Goal: Complete application form

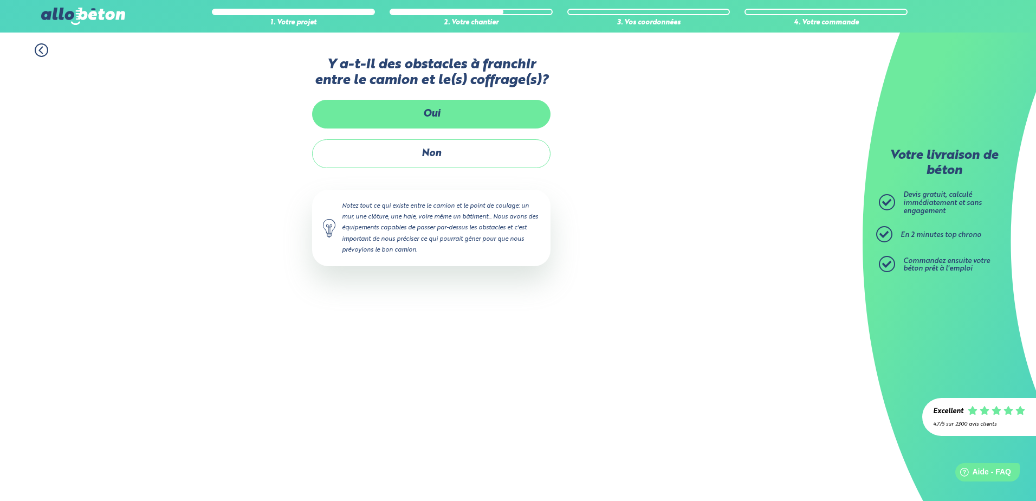
click at [428, 118] on label "Oui" at bounding box center [431, 114] width 238 height 29
click at [0, 0] on input "Oui" at bounding box center [0, 0] width 0 height 0
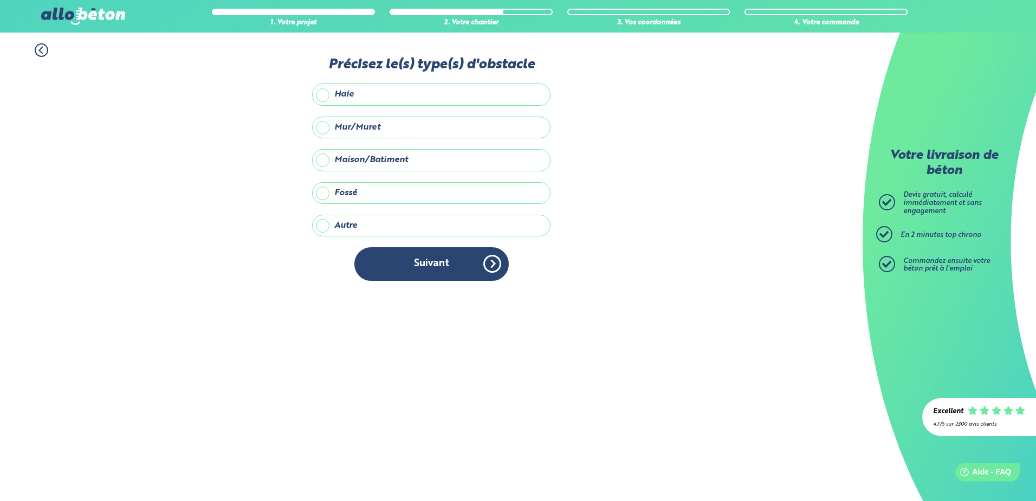
click at [327, 92] on label "Haie" at bounding box center [431, 94] width 238 height 22
click at [0, 0] on input "Haie" at bounding box center [0, 0] width 0 height 0
click at [332, 158] on label "Maison/Batiment" at bounding box center [431, 160] width 238 height 22
click at [0, 0] on input "Maison/Batiment" at bounding box center [0, 0] width 0 height 0
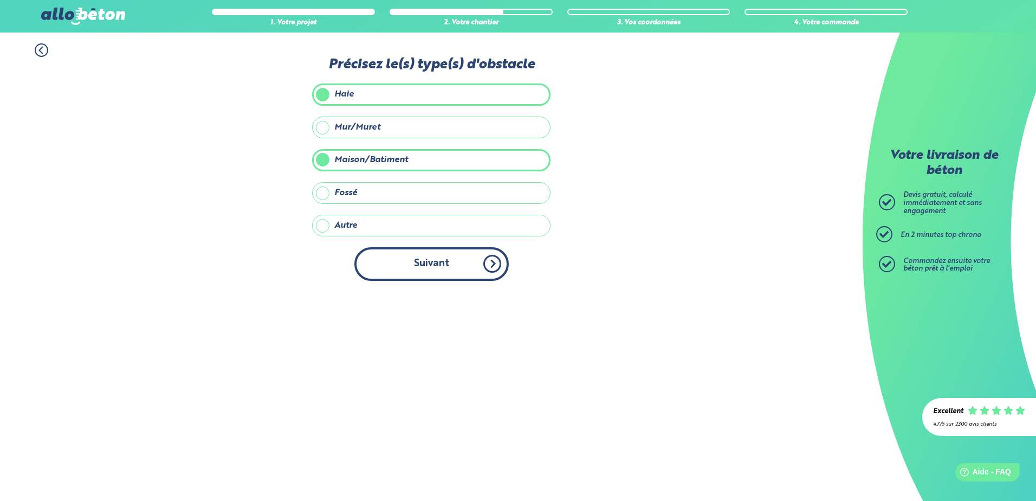
click at [497, 260] on button "Suivant" at bounding box center [431, 263] width 154 height 33
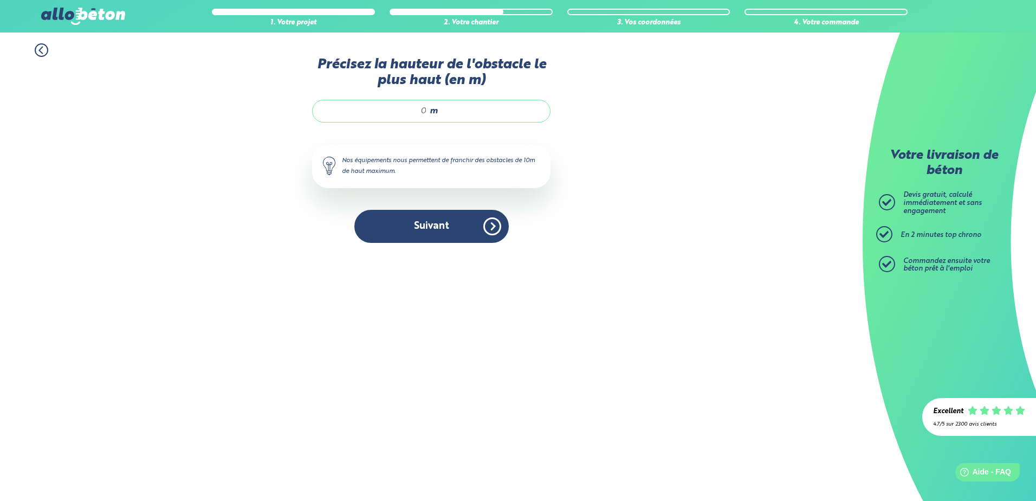
click at [427, 110] on input "Précisez la hauteur de l'obstacle le plus haut (en m)" at bounding box center [374, 111] width 103 height 11
type input "5"
type input "4"
click at [483, 225] on button "Suivant" at bounding box center [431, 226] width 154 height 33
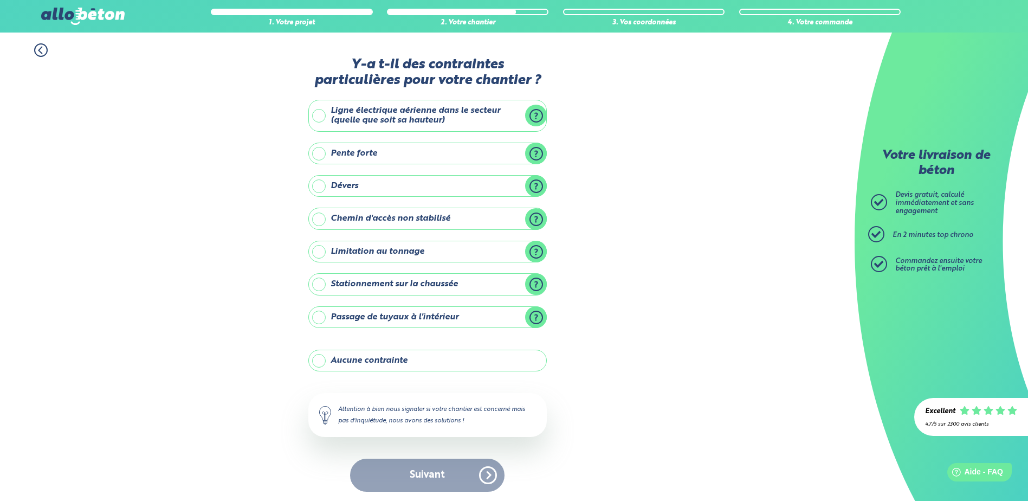
click at [447, 250] on label "Limitation au tonnage" at bounding box center [427, 252] width 238 height 22
click at [0, 0] on input "Limitation au tonnage" at bounding box center [0, 0] width 0 height 0
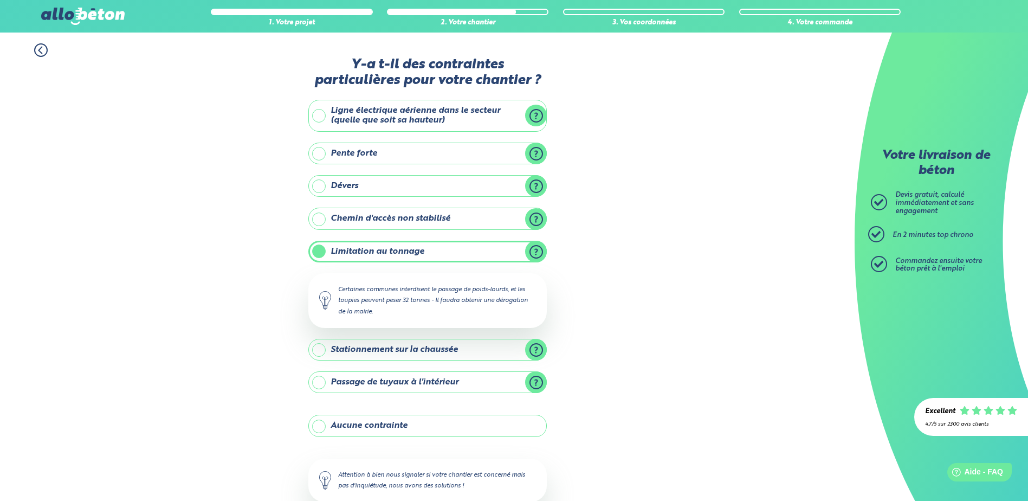
click at [466, 251] on label "Limitation au tonnage" at bounding box center [427, 252] width 238 height 22
click at [0, 0] on input "Limitation au tonnage" at bounding box center [0, 0] width 0 height 0
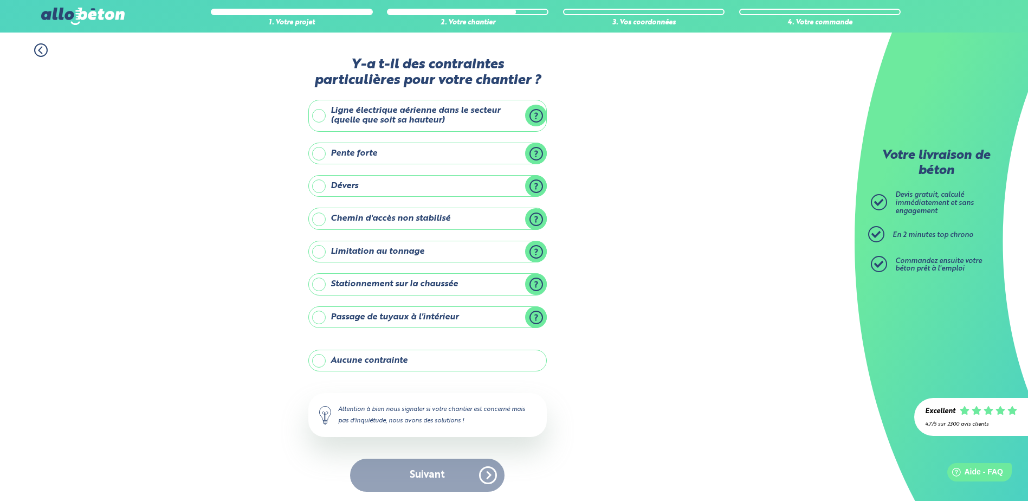
click at [432, 284] on label "Stationnement sur la chaussée" at bounding box center [427, 284] width 238 height 22
click at [0, 0] on input "Stationnement sur la chaussée" at bounding box center [0, 0] width 0 height 0
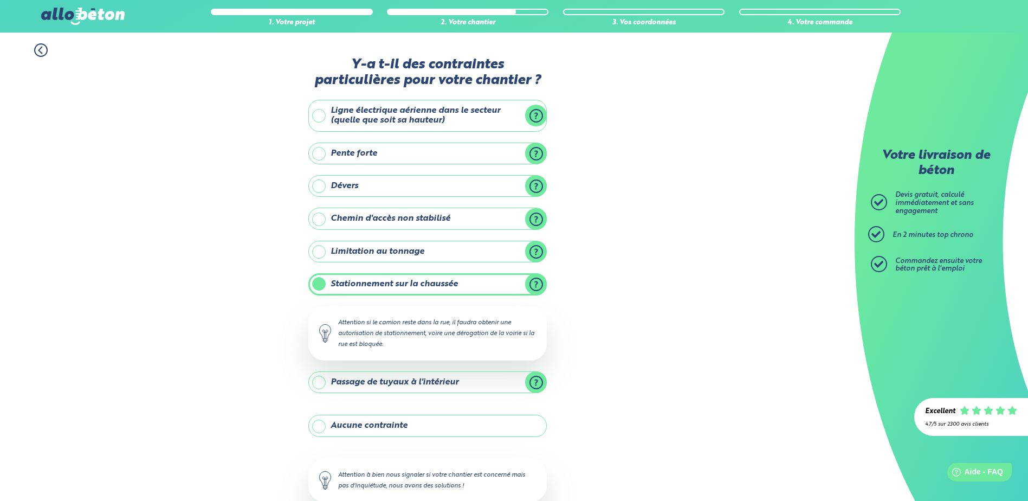
click at [434, 282] on label "Stationnement sur la chaussée" at bounding box center [427, 284] width 238 height 22
click at [0, 0] on input "Stationnement sur la chaussée" at bounding box center [0, 0] width 0 height 0
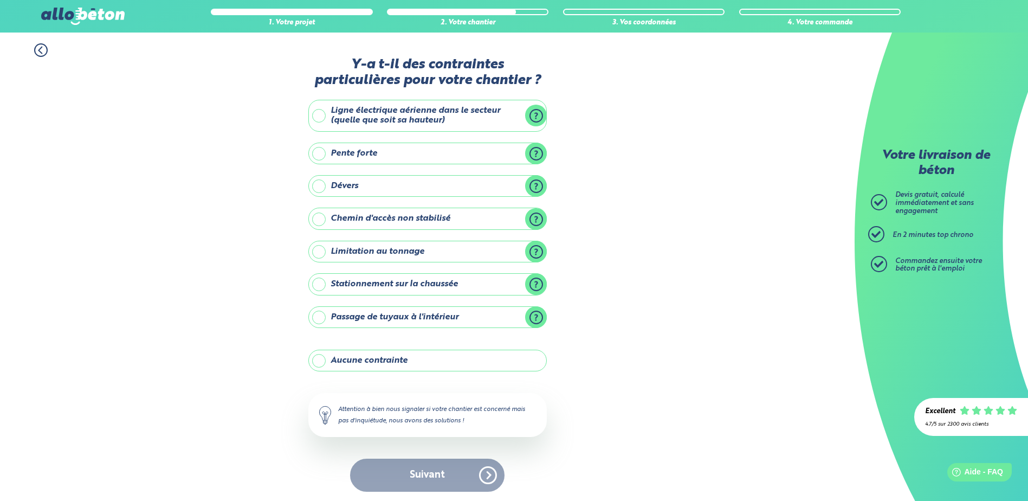
click at [540, 284] on label "Stationnement sur la chaussée" at bounding box center [427, 284] width 238 height 22
click at [0, 0] on input "Stationnement sur la chaussée" at bounding box center [0, 0] width 0 height 0
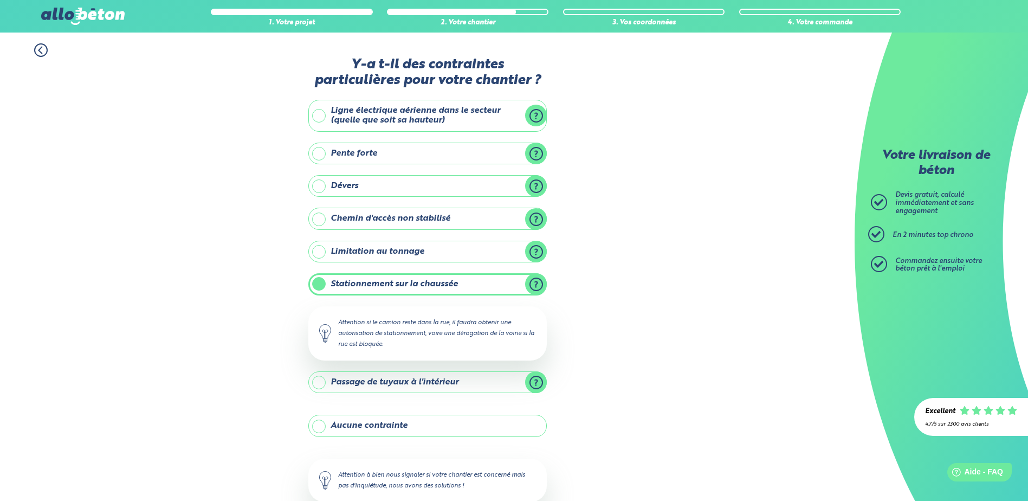
click at [535, 285] on label "Stationnement sur la chaussée" at bounding box center [427, 284] width 238 height 22
click at [0, 0] on input "Stationnement sur la chaussée" at bounding box center [0, 0] width 0 height 0
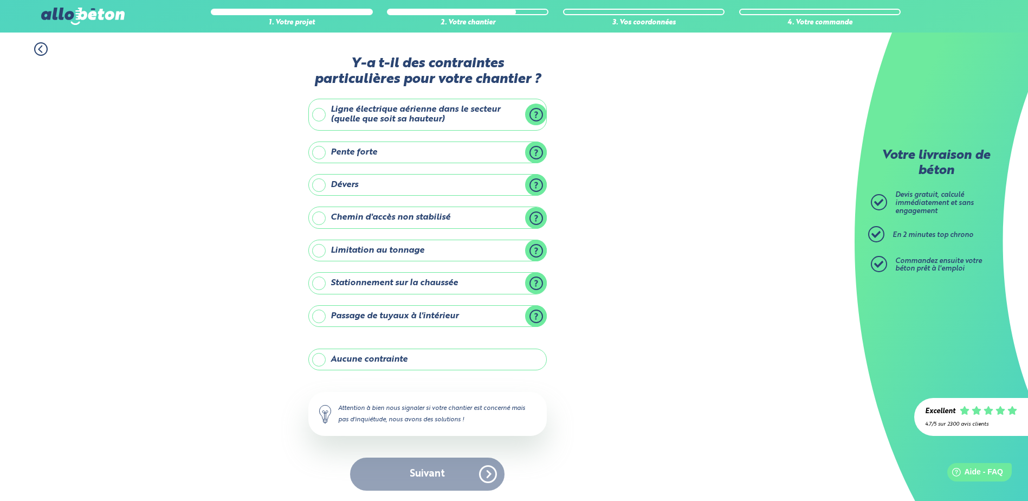
scroll to position [2, 0]
click at [400, 359] on label "Aucune contrainte" at bounding box center [427, 359] width 238 height 22
click at [0, 0] on input "Aucune contrainte" at bounding box center [0, 0] width 0 height 0
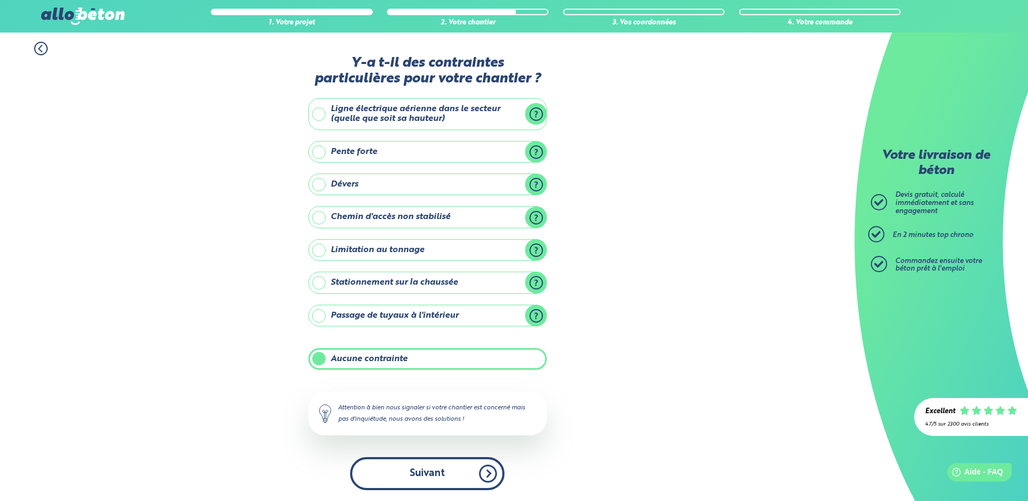
click at [471, 469] on button "Suivant" at bounding box center [427, 473] width 154 height 33
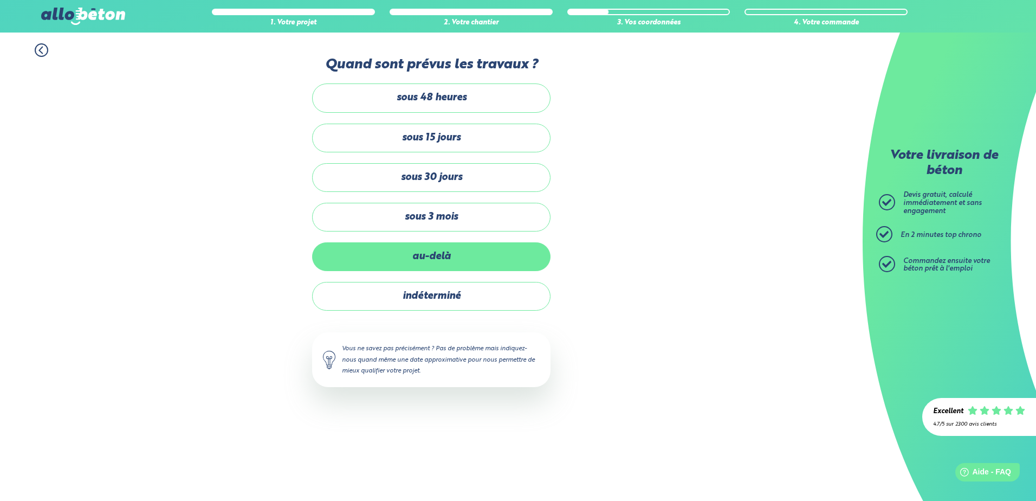
click at [437, 259] on label "au-delà" at bounding box center [431, 256] width 238 height 29
click at [0, 0] on input "au-delà" at bounding box center [0, 0] width 0 height 0
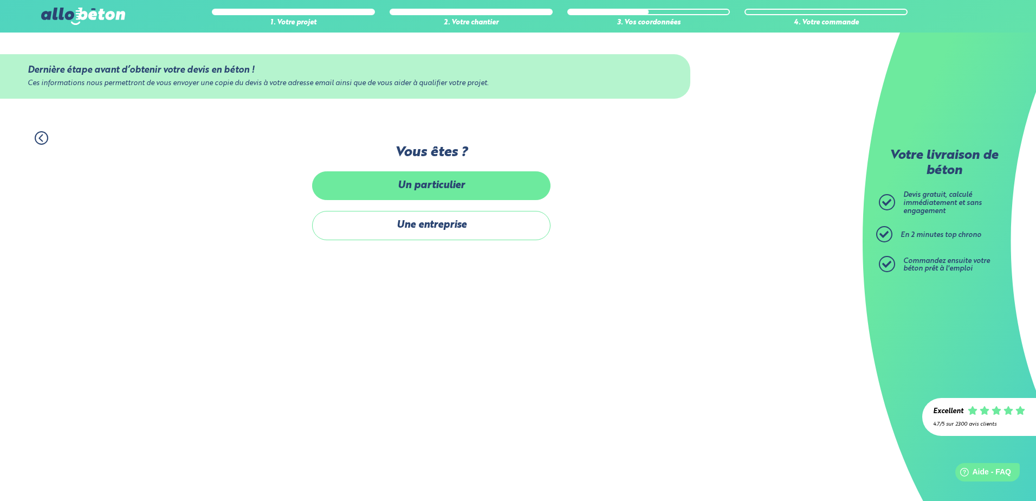
click at [445, 182] on label "Un particulier" at bounding box center [431, 185] width 238 height 29
click at [0, 0] on input "Un particulier" at bounding box center [0, 0] width 0 height 0
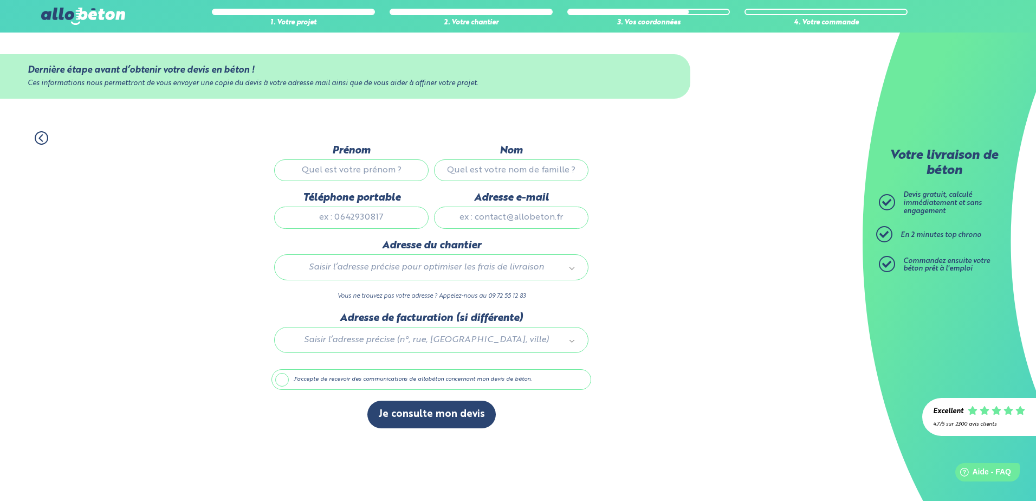
click at [394, 171] on input "Prénom" at bounding box center [351, 170] width 154 height 22
type input "[PERSON_NAME]"
type input "dropsy"
type input "627322341"
type input "[EMAIL_ADDRESS][DOMAIN_NAME]"
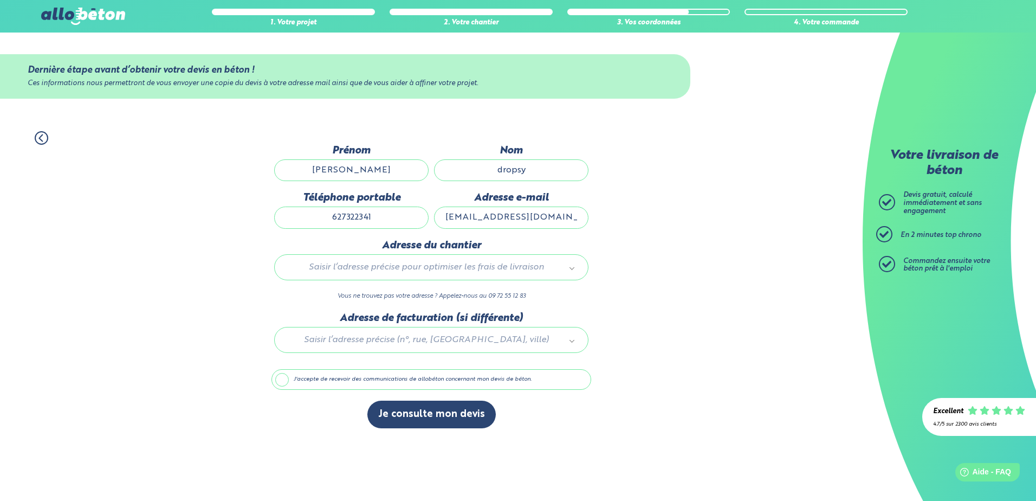
type input "[STREET_ADDRESS][PERSON_NAME]"
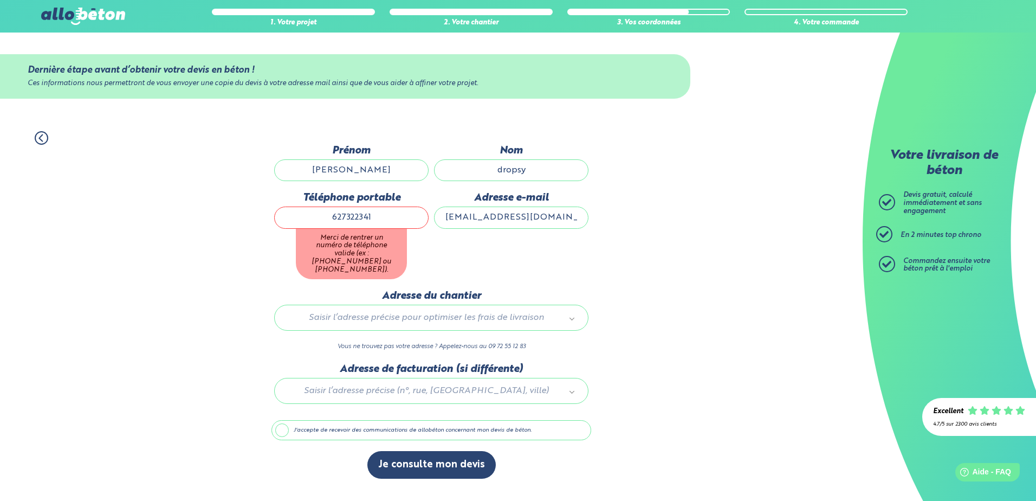
drag, startPoint x: 332, startPoint y: 219, endPoint x: 335, endPoint y: 214, distance: 5.9
click at [332, 219] on input "627322341" at bounding box center [351, 217] width 154 height 22
type input "0627322341"
click at [609, 247] on div "1. Votre projet 2. Votre chantier 3. Vos coordonnées 4. Votre commande Dernière…" at bounding box center [431, 304] width 862 height 369
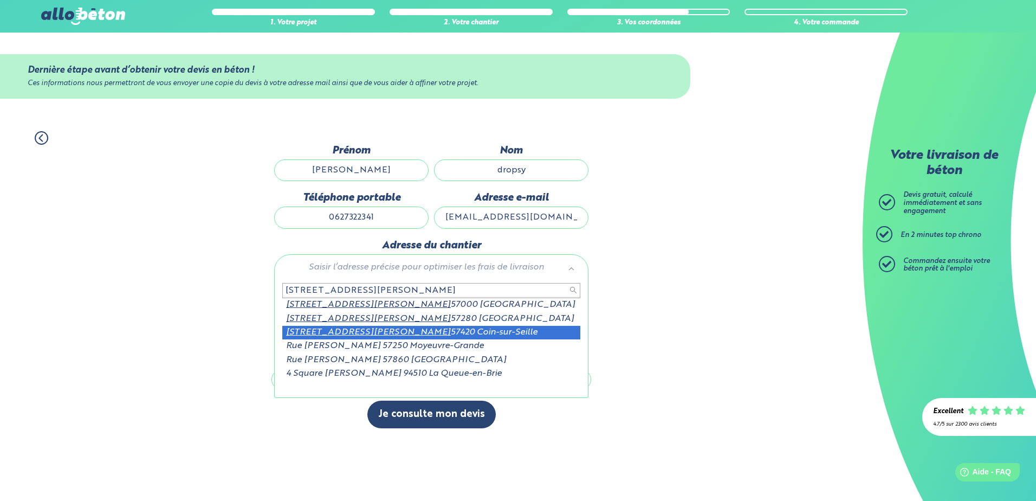
type input "[STREET_ADDRESS][PERSON_NAME]"
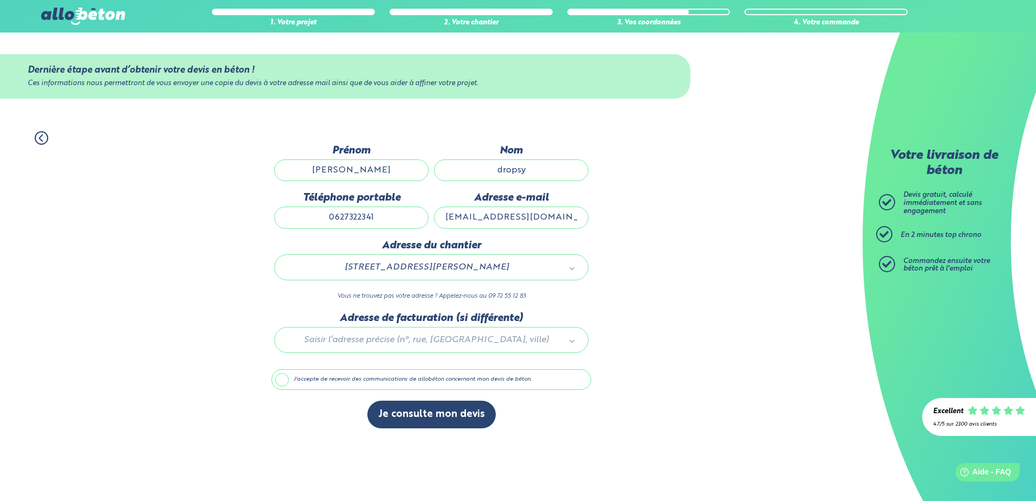
click at [295, 381] on label "J'accepte de recevoir des communications de allobéton concernant mon devis de b…" at bounding box center [431, 379] width 320 height 21
click at [0, 0] on input "J'accepte de recevoir des communications de allobéton concernant mon devis de b…" at bounding box center [0, 0] width 0 height 0
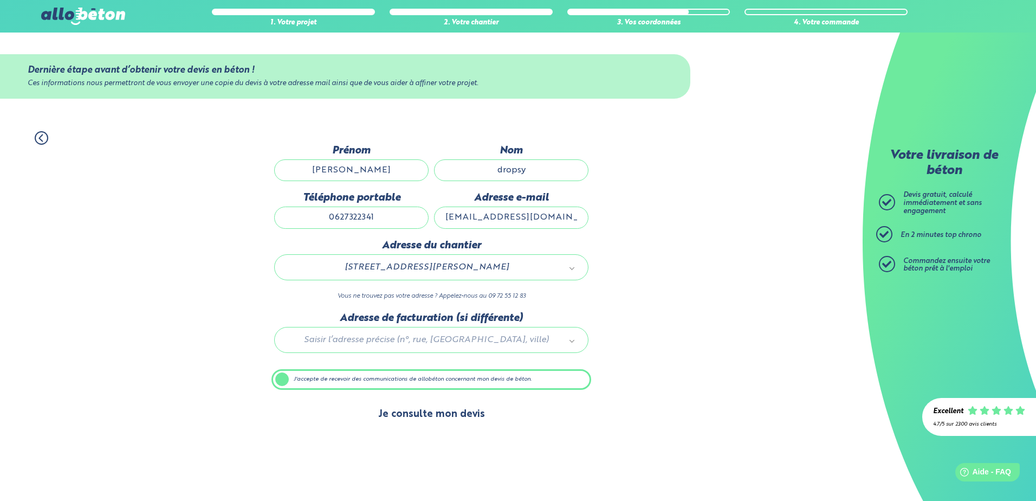
click at [458, 414] on button "Je consulte mon devis" at bounding box center [431, 414] width 128 height 28
